Goal: Task Accomplishment & Management: Use online tool/utility

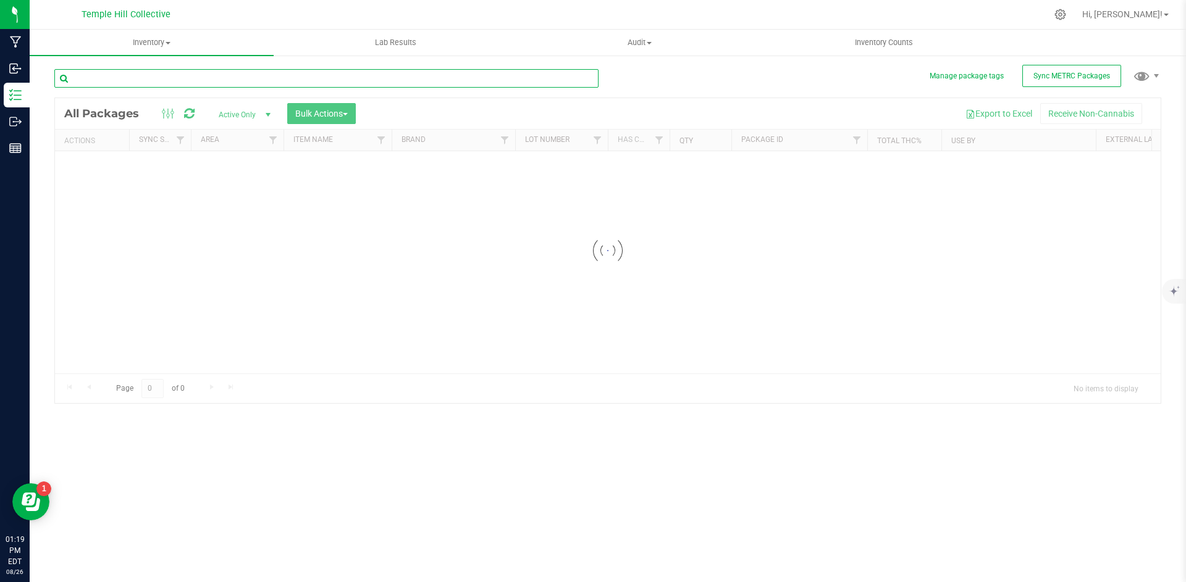
click at [132, 74] on input "text" at bounding box center [326, 78] width 544 height 19
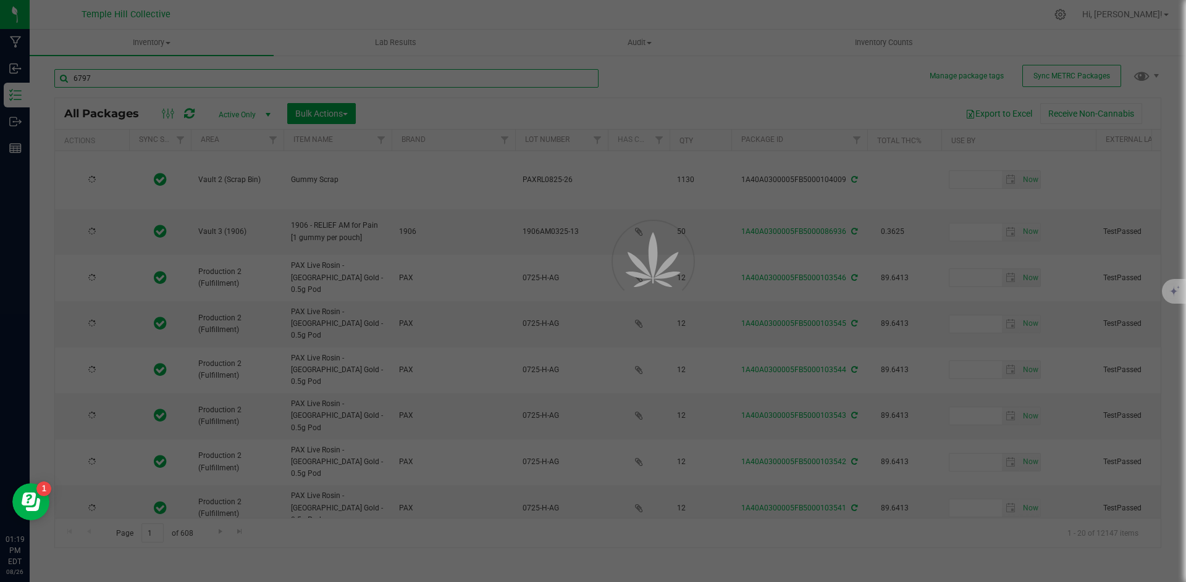
type input "67977"
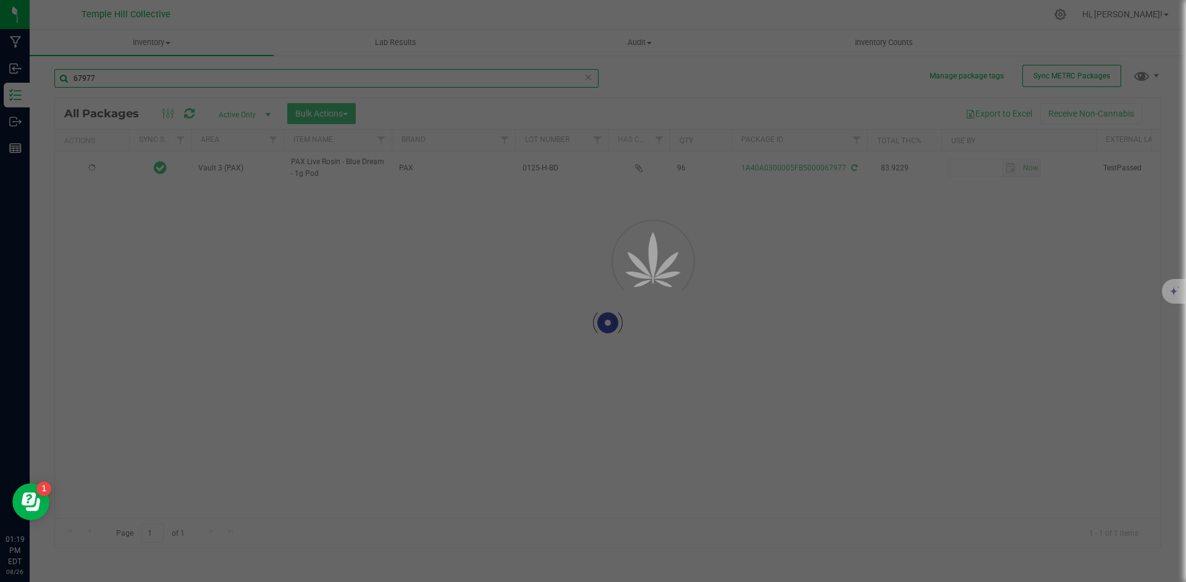
type input "[DATE]"
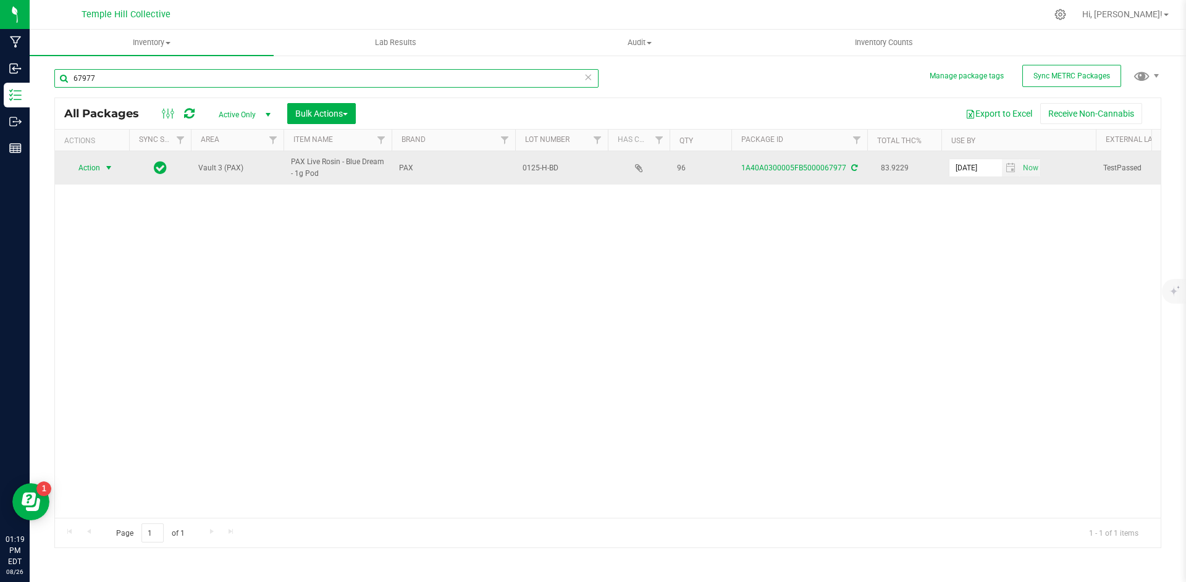
type input "67977"
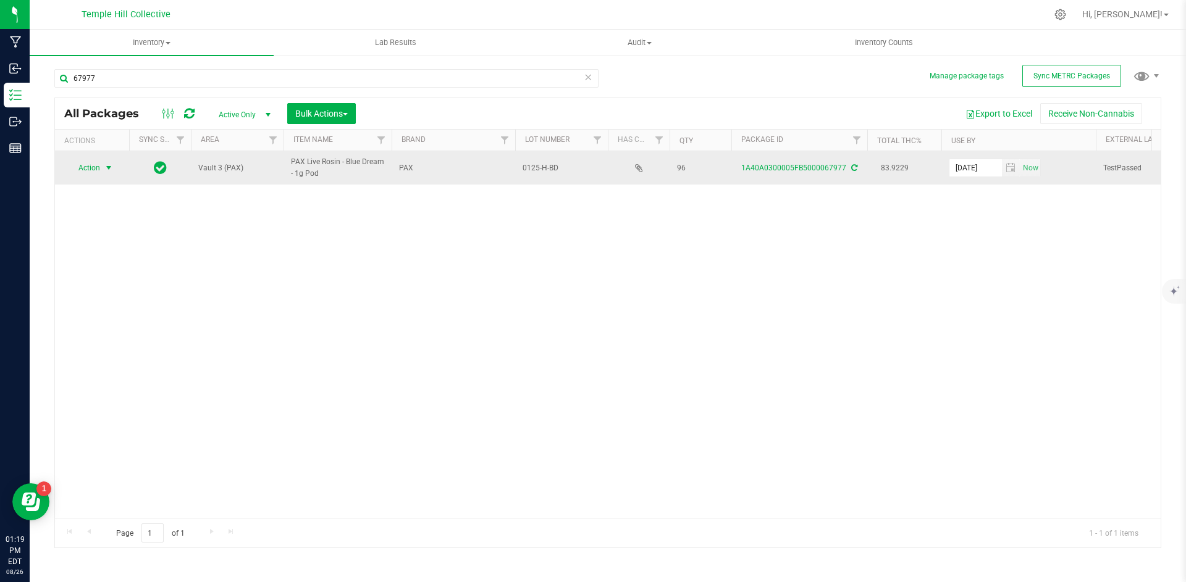
click at [104, 162] on span "select" at bounding box center [108, 167] width 15 height 17
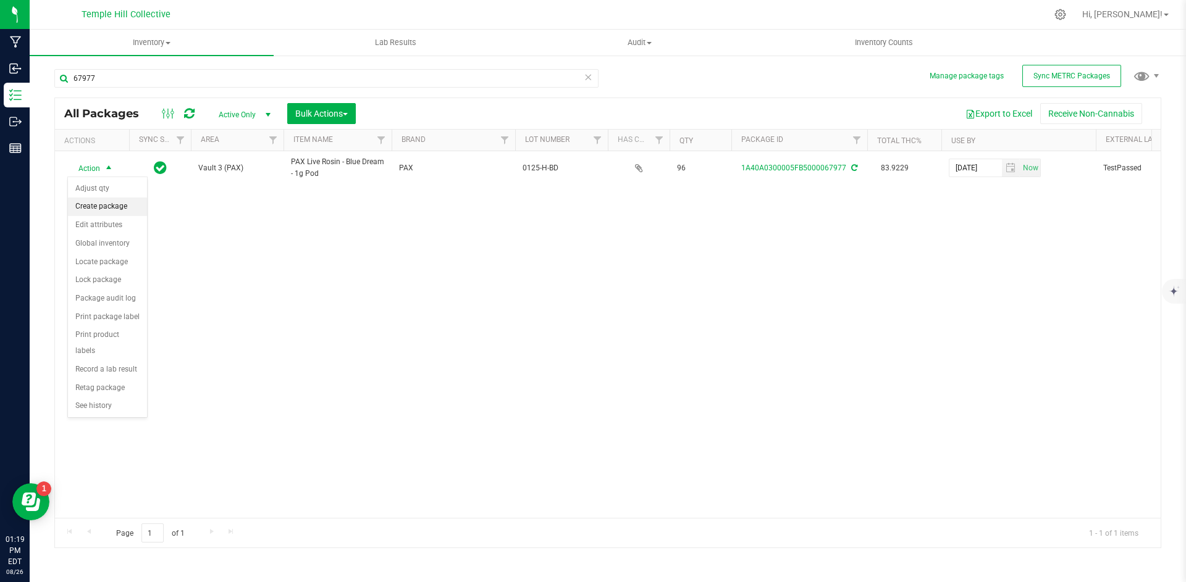
click at [120, 200] on li "Create package" at bounding box center [107, 207] width 79 height 19
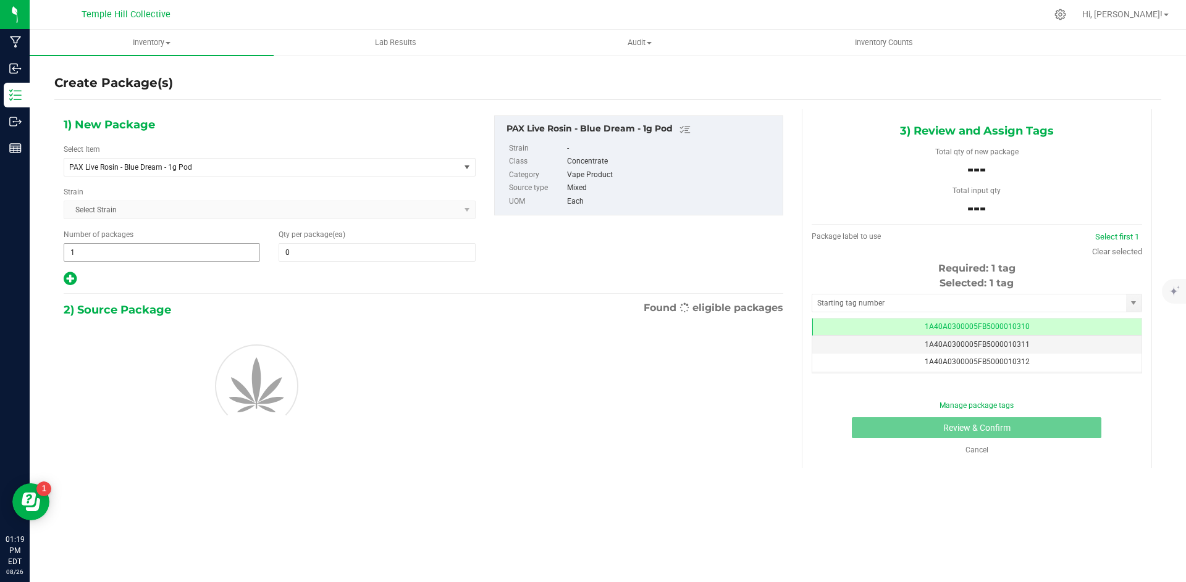
click at [137, 248] on span "1 1" at bounding box center [162, 252] width 196 height 19
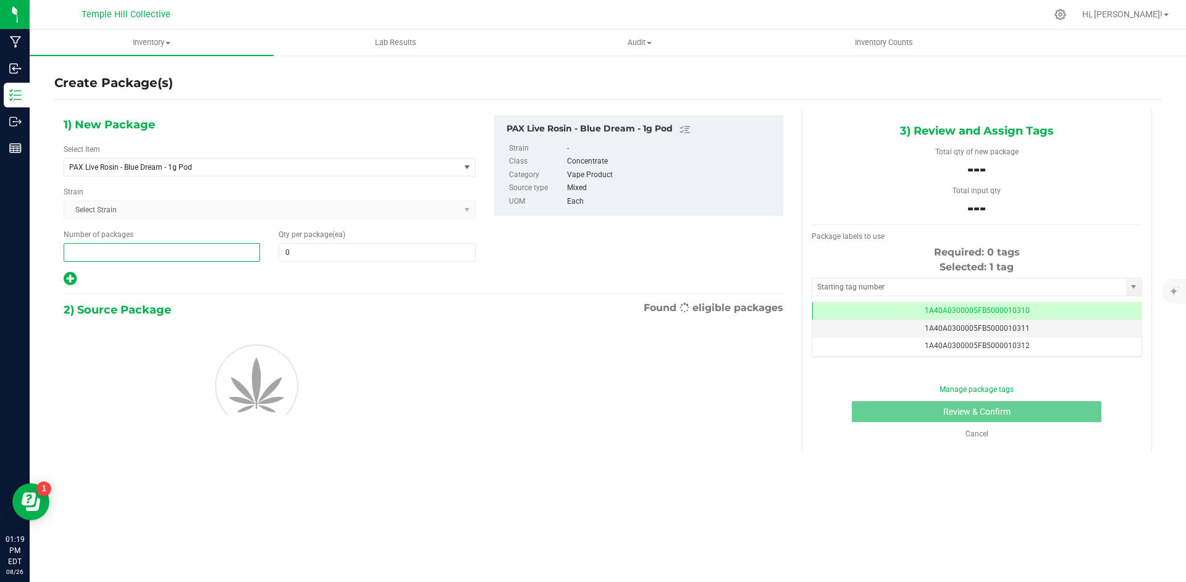
type input "7"
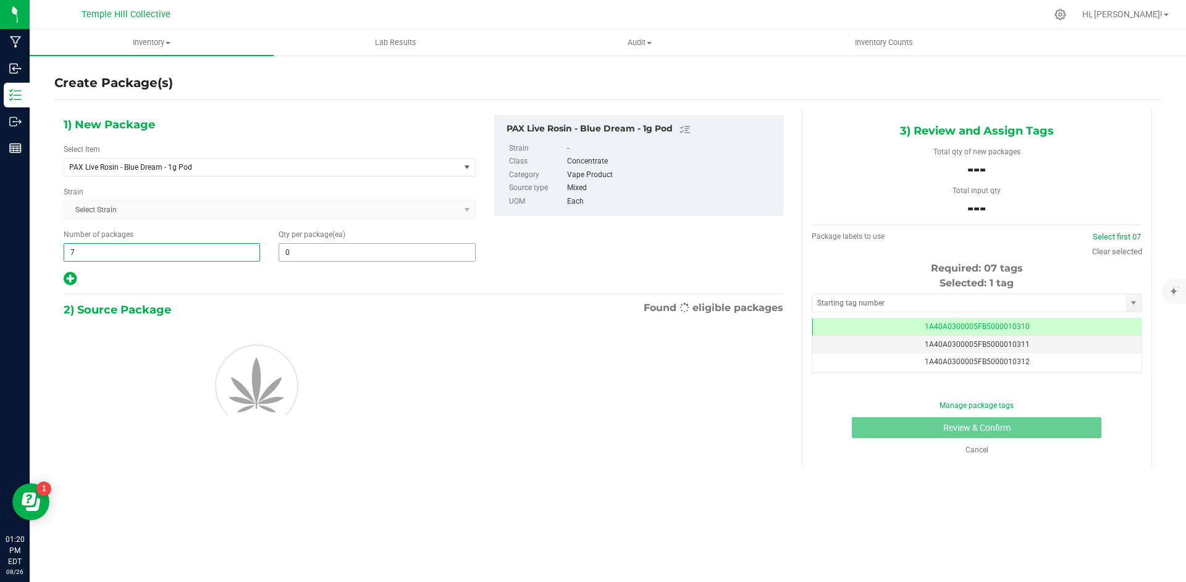
type input "7"
click at [319, 256] on span "0 0" at bounding box center [377, 252] width 196 height 19
type input "12"
click at [531, 258] on div "1) New Package Select Item PAX Live Rosin - Blue Dream - 1g Pod .5g Pre Pack Ch…" at bounding box center [423, 202] width 738 height 172
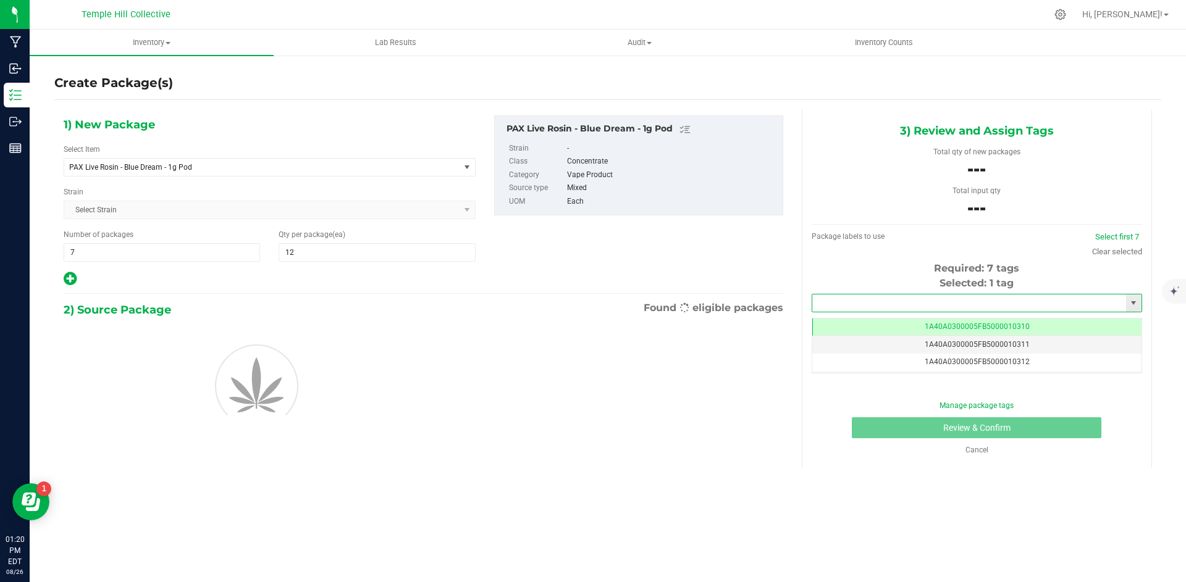
click at [885, 302] on input "text" at bounding box center [969, 303] width 314 height 17
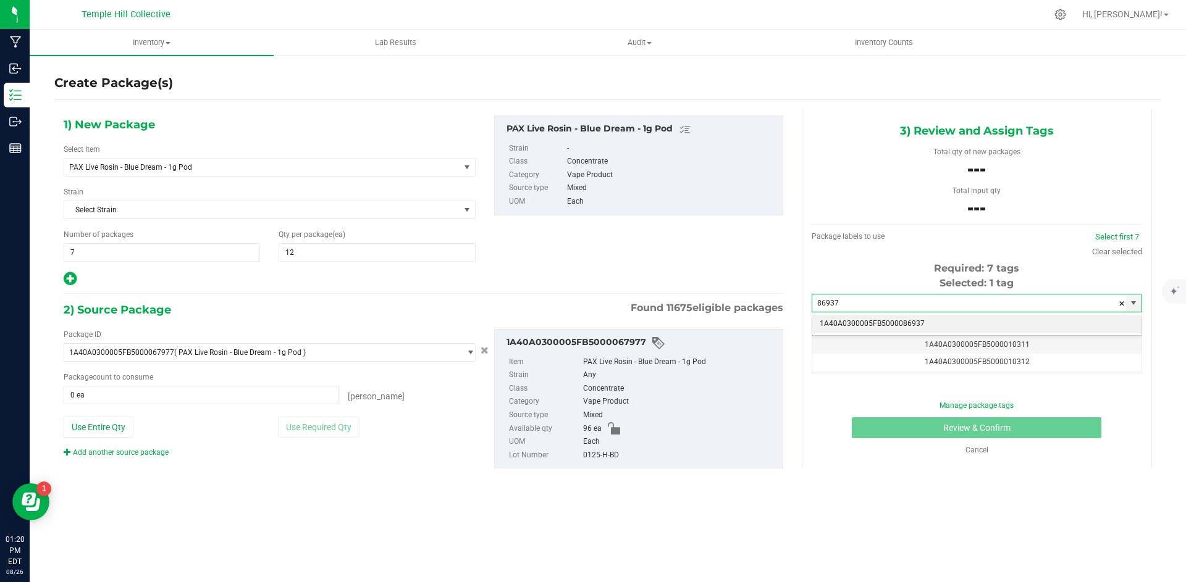
click at [904, 323] on li "1A40A0300005FB5000086937" at bounding box center [976, 324] width 329 height 19
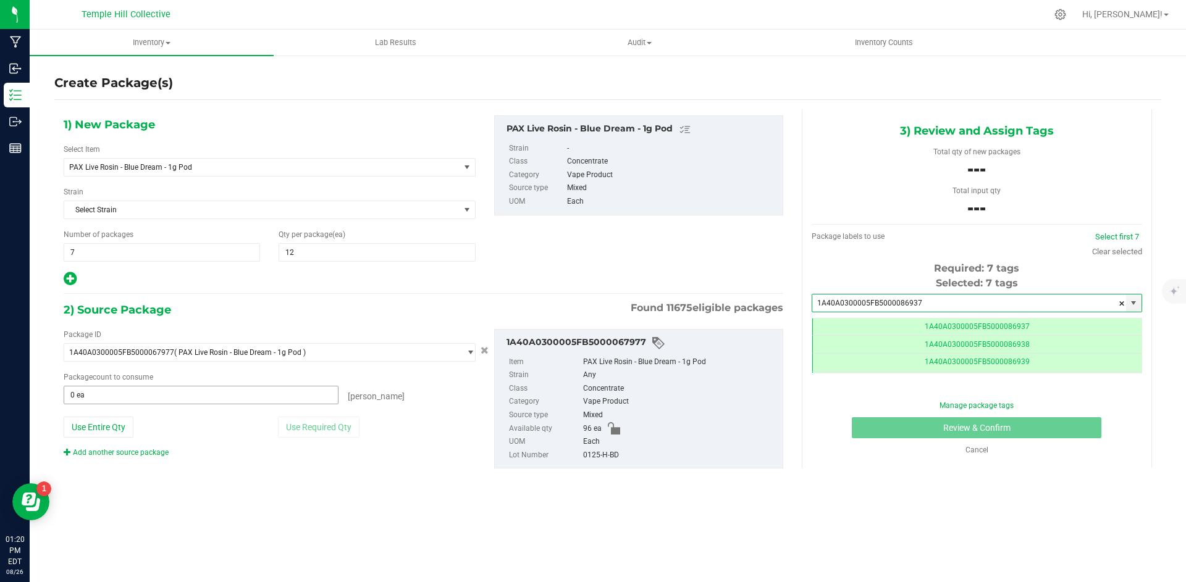
type input "1A40A0300005FB5000086937"
click at [135, 397] on span "0 ea 0" at bounding box center [201, 395] width 275 height 19
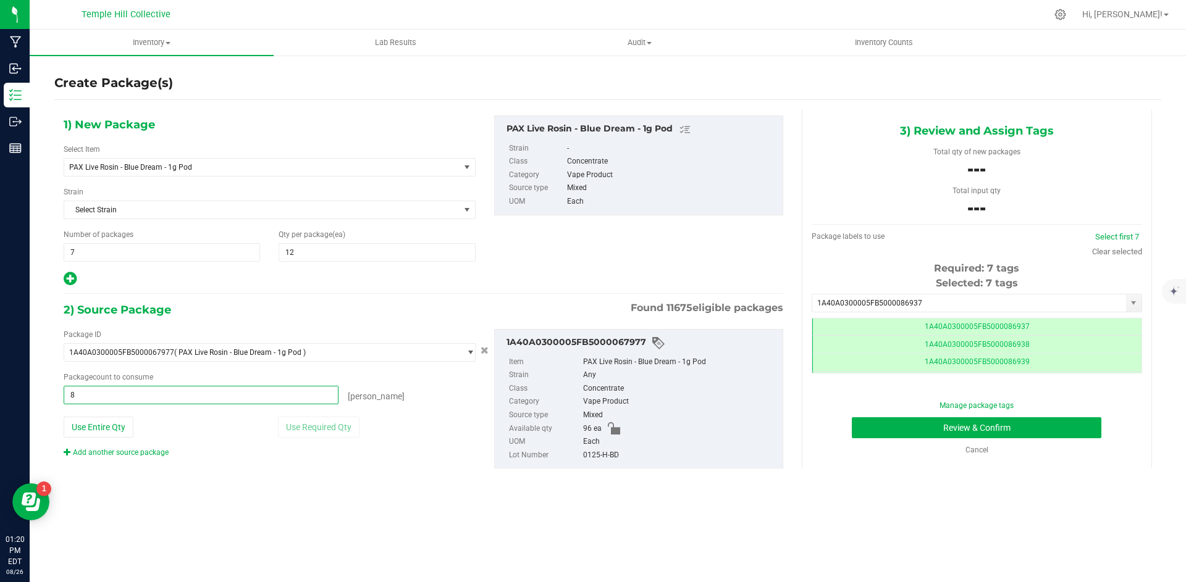
type input "84"
type input "84 ea"
click at [942, 426] on button "Review & Confirm" at bounding box center [977, 428] width 250 height 21
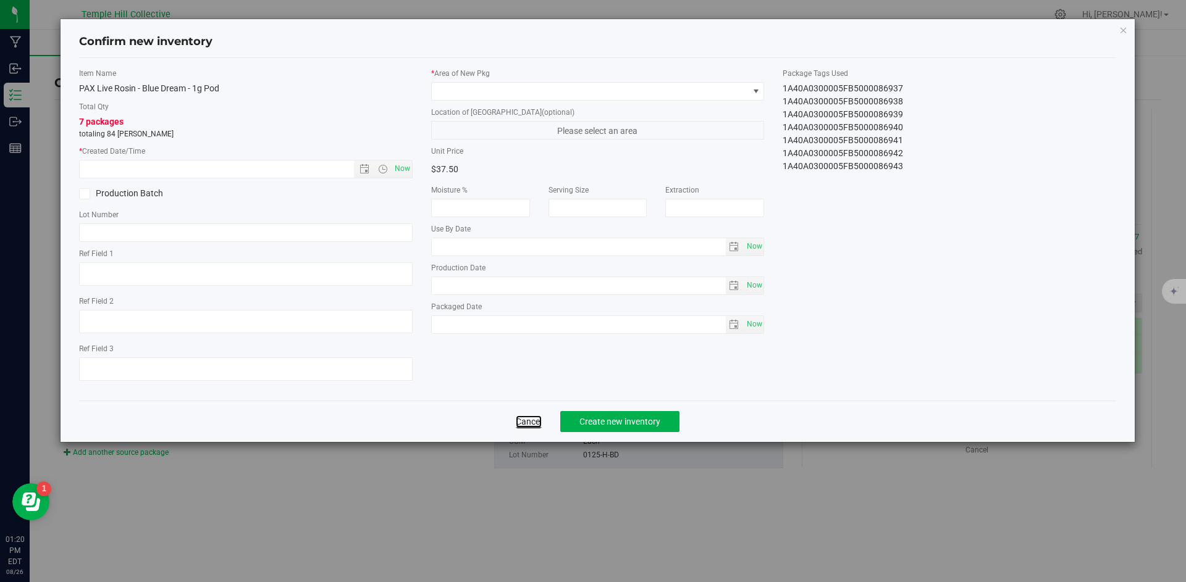
click at [522, 421] on link "Cancel" at bounding box center [529, 422] width 26 height 12
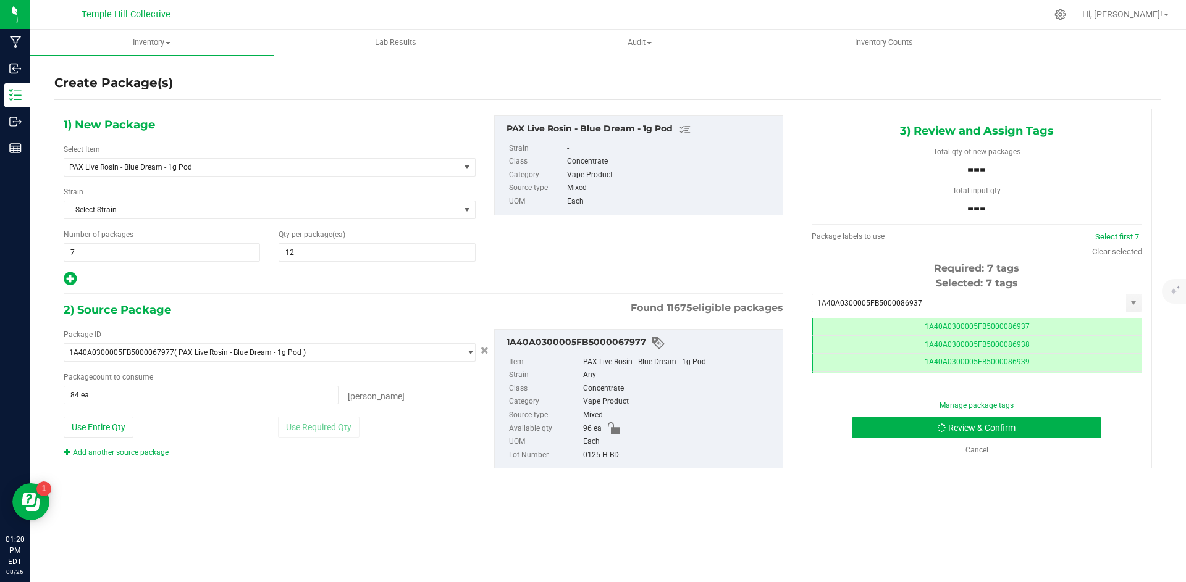
click at [597, 455] on div "0125-H-BD" at bounding box center [679, 456] width 193 height 14
copy div "0125-H-BD"
click at [924, 426] on button "Review & Confirm" at bounding box center [977, 428] width 250 height 21
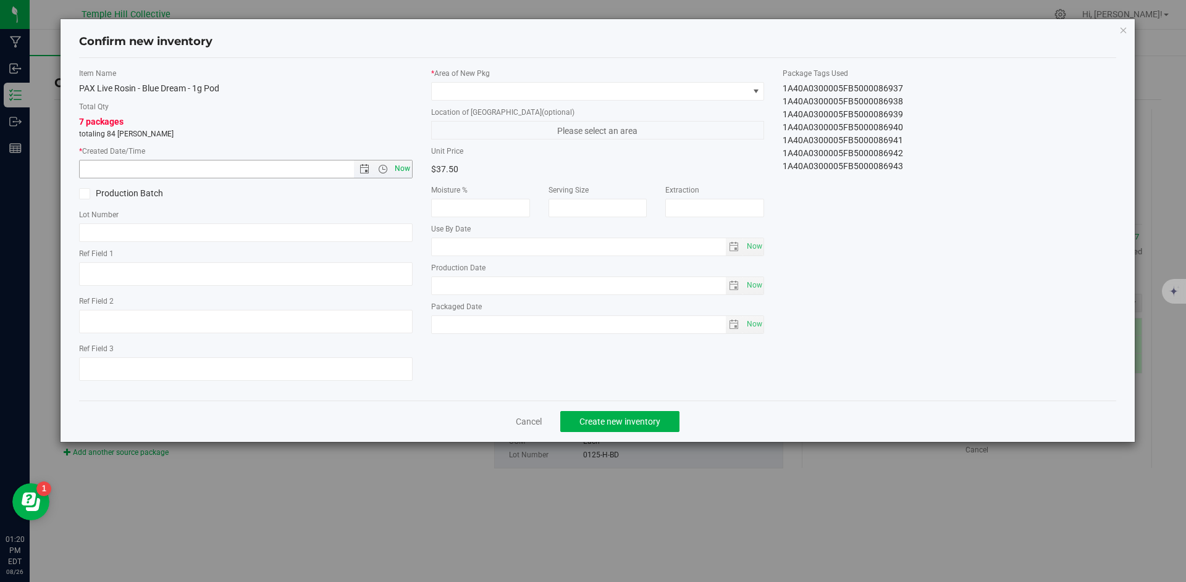
click at [403, 168] on span "Now" at bounding box center [402, 169] width 21 height 18
type input "[DATE] 1:20 PM"
click at [174, 236] on input "text" at bounding box center [246, 233] width 334 height 19
paste input "0125-H-BD"
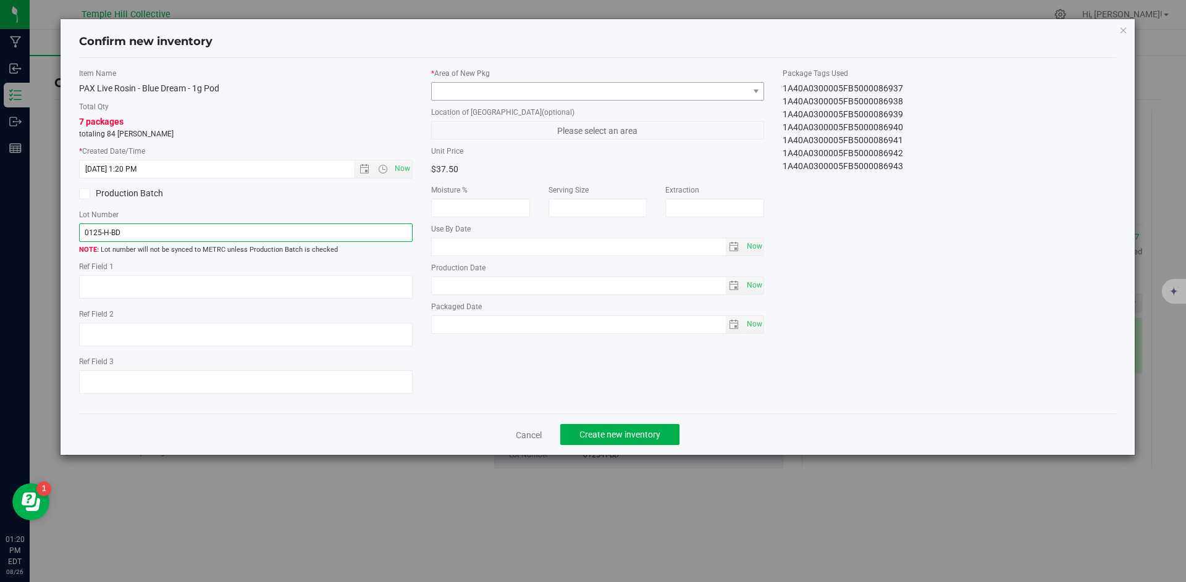
type input "0125-H-BD"
click at [491, 93] on span at bounding box center [590, 91] width 317 height 17
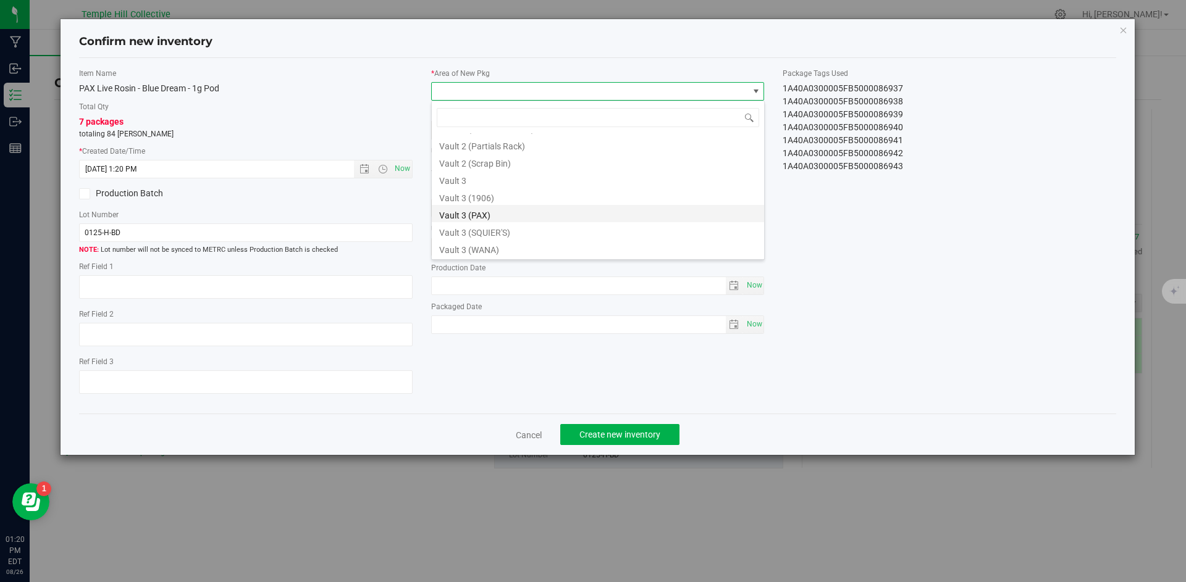
click at [554, 214] on li "Vault 3 (PAX)" at bounding box center [598, 213] width 332 height 17
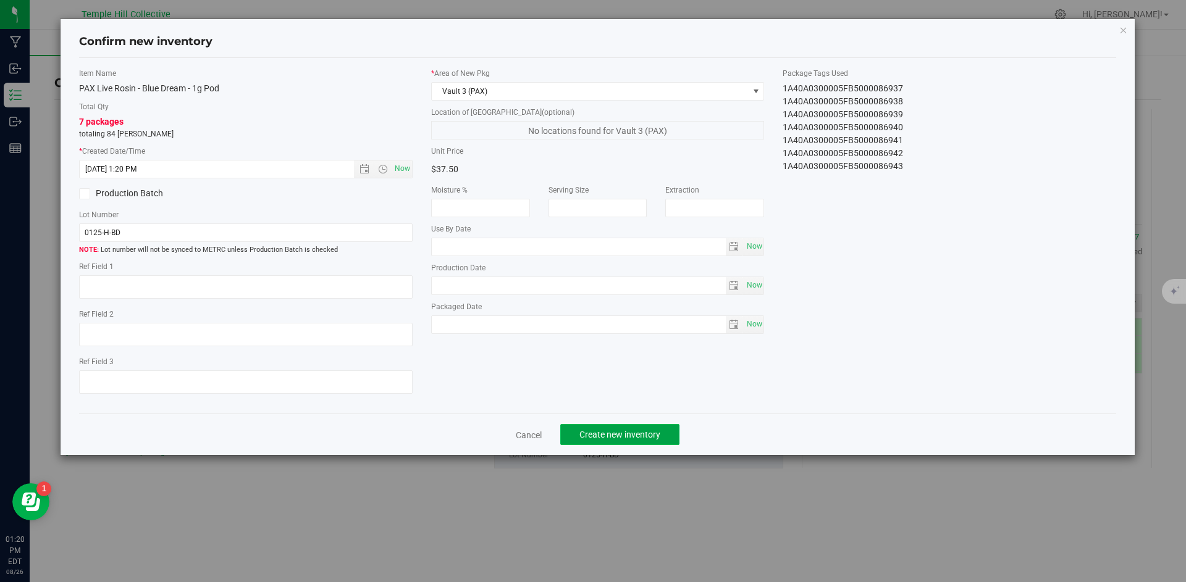
click at [632, 432] on span "Create new inventory" at bounding box center [619, 435] width 81 height 10
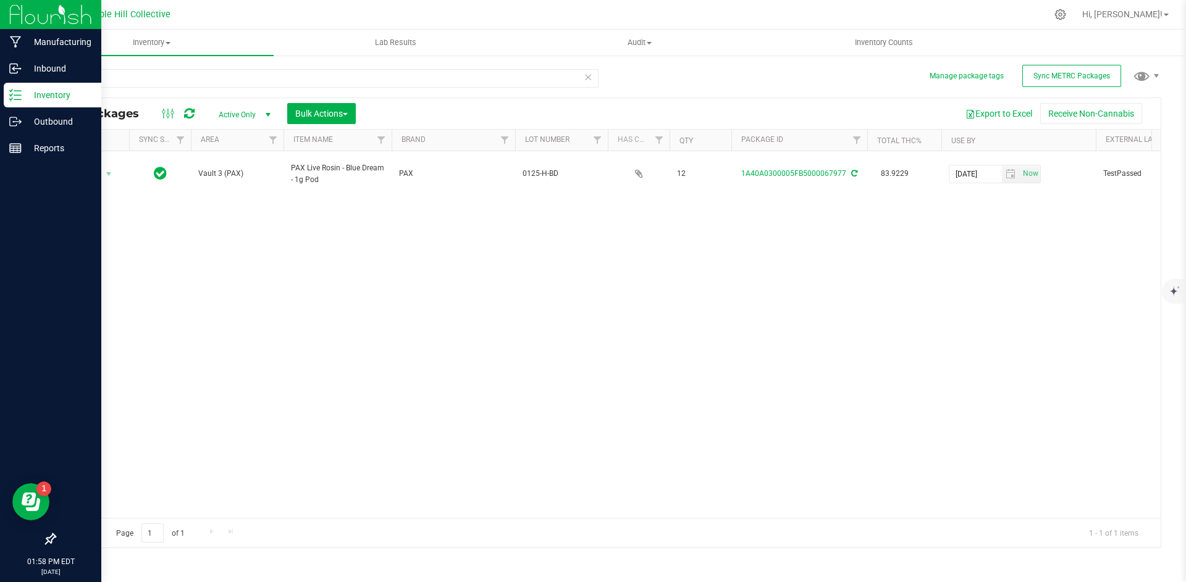
click at [14, 91] on icon at bounding box center [15, 95] width 12 height 12
click at [17, 125] on icon at bounding box center [15, 122] width 12 height 12
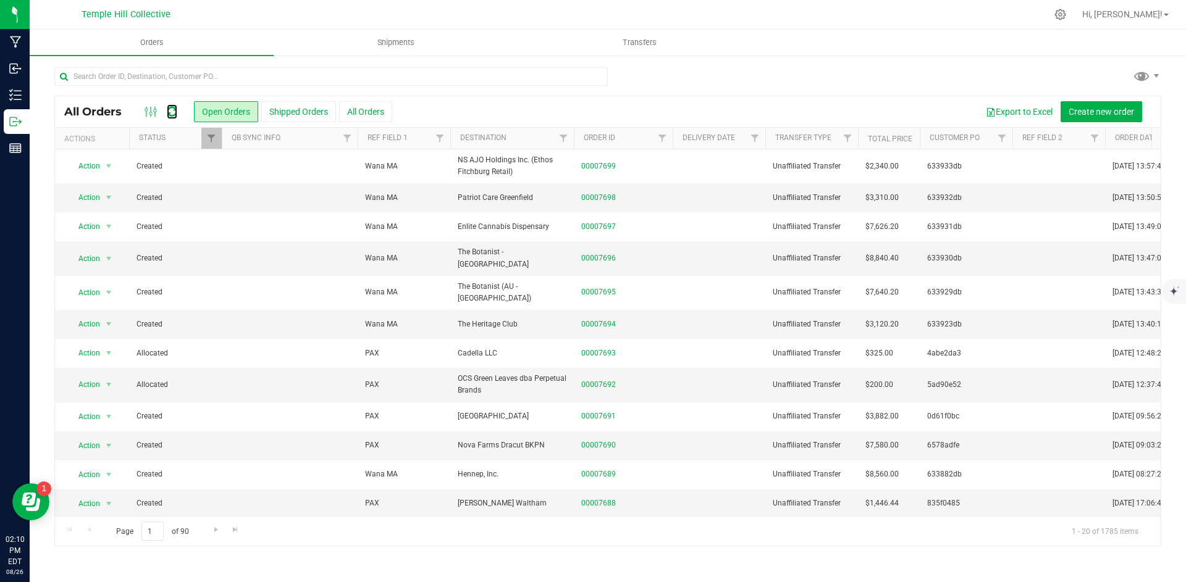
drag, startPoint x: 172, startPoint y: 114, endPoint x: 449, endPoint y: 123, distance: 277.5
click at [172, 114] on icon at bounding box center [172, 112] width 11 height 12
